Goal: Find contact information: Find contact information

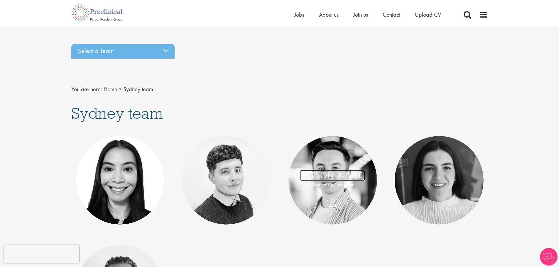
click at [343, 174] on link "[PERSON_NAME]" at bounding box center [332, 175] width 65 height 11
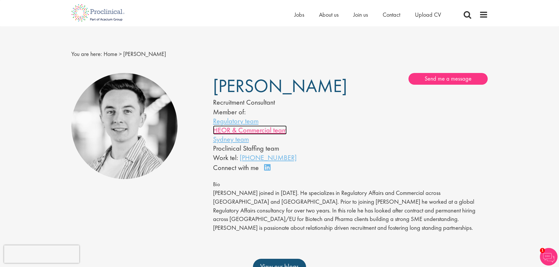
click at [247, 132] on link "HEOR & Commercial team" at bounding box center [250, 130] width 74 height 9
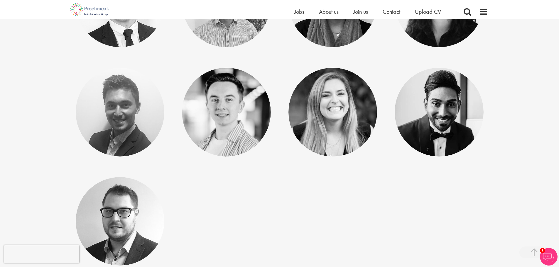
scroll to position [210, 0]
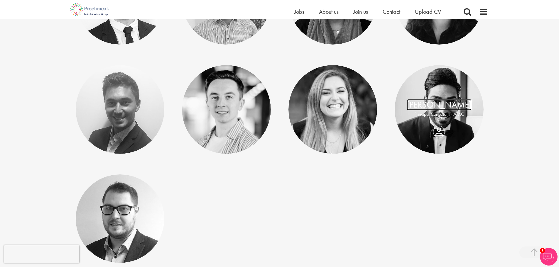
click at [443, 102] on link "Jason Nathan" at bounding box center [439, 104] width 65 height 11
